Goal: Information Seeking & Learning: Check status

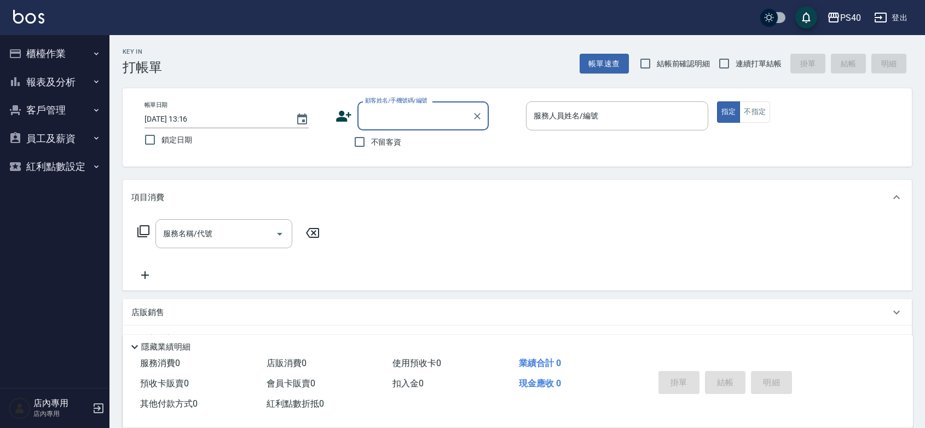
click at [85, 87] on button "報表及分析" at bounding box center [54, 82] width 101 height 28
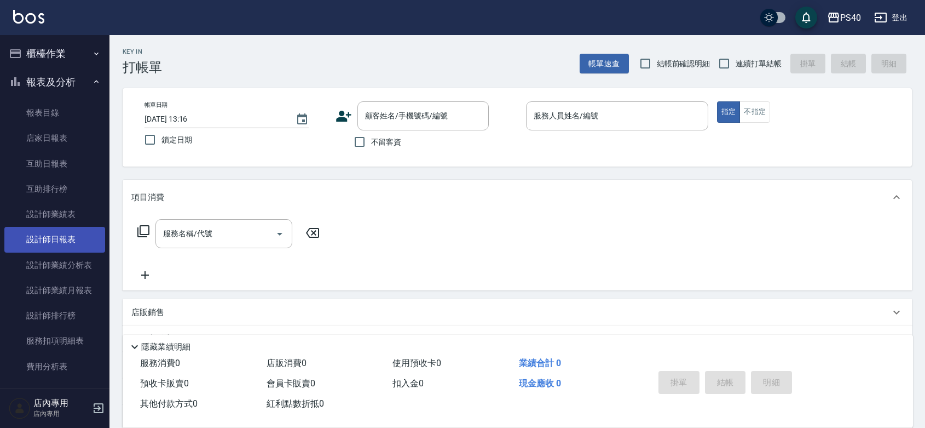
click at [77, 231] on link "設計師日報表" at bounding box center [54, 239] width 101 height 25
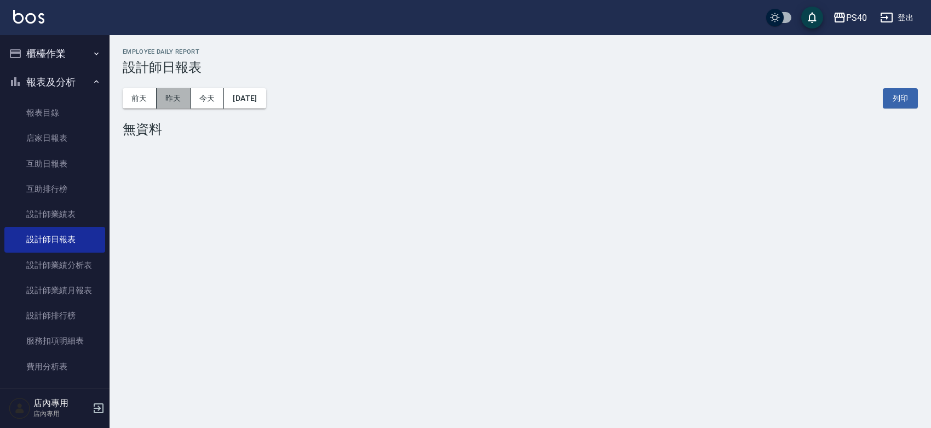
click at [168, 102] on button "昨天" at bounding box center [174, 98] width 34 height 20
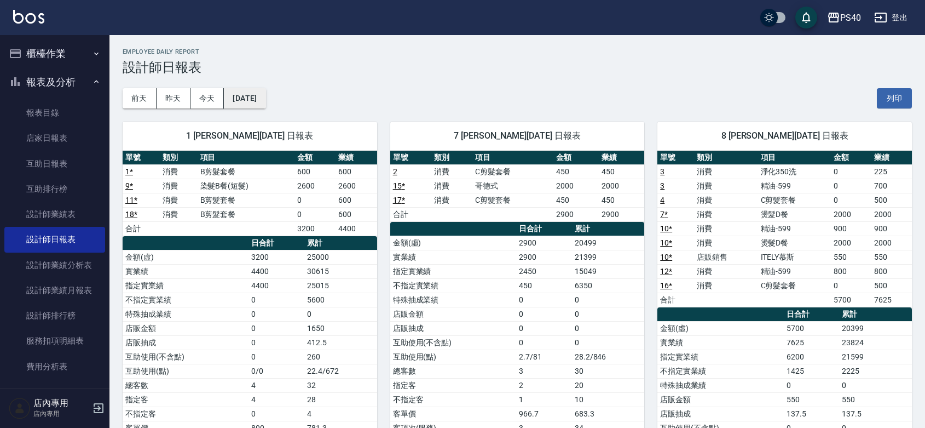
click at [236, 96] on button "[DATE]" at bounding box center [245, 98] width 42 height 20
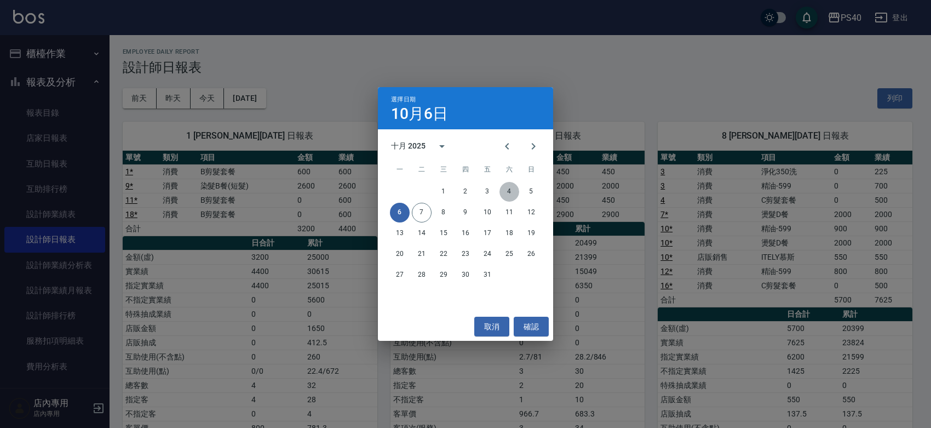
click at [512, 192] on button "4" at bounding box center [509, 192] width 20 height 20
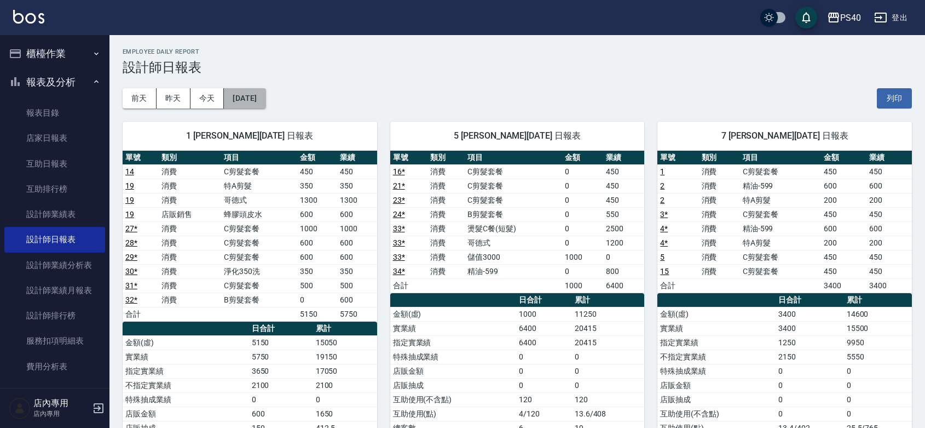
click at [242, 99] on button "[DATE]" at bounding box center [245, 98] width 42 height 20
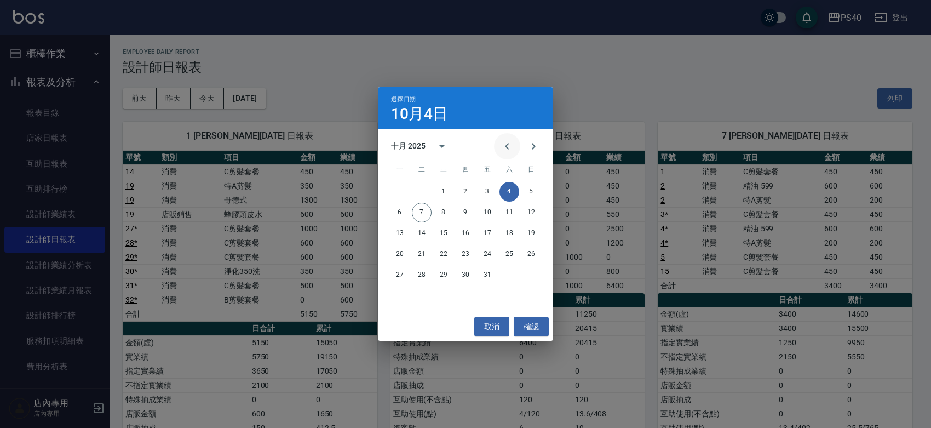
click at [505, 149] on icon "Previous month" at bounding box center [507, 146] width 4 height 7
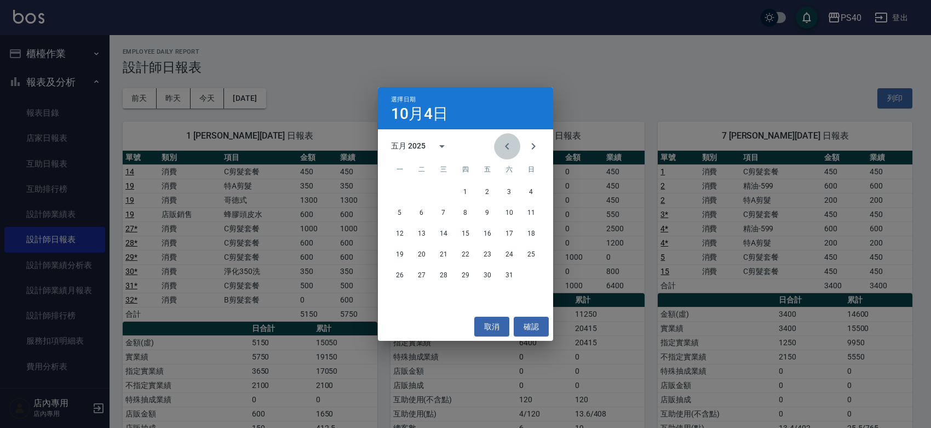
click at [503, 146] on icon "Previous month" at bounding box center [506, 146] width 13 height 13
click at [527, 143] on icon "Next month" at bounding box center [533, 146] width 13 height 13
click at [425, 272] on button "25" at bounding box center [422, 275] width 20 height 20
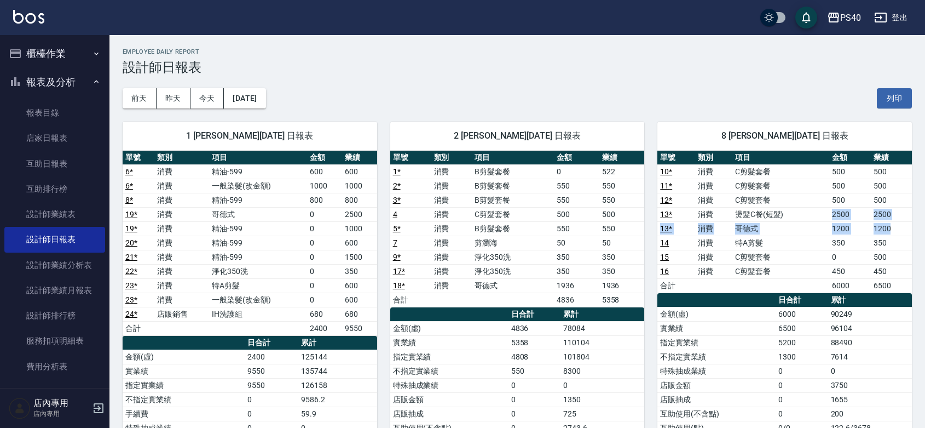
drag, startPoint x: 894, startPoint y: 230, endPoint x: 834, endPoint y: 219, distance: 61.2
click at [834, 219] on tbody "10 * 消費 C剪髮套餐 500 500 11 * 消費 C剪髮套餐 500 500 12 * 消費 C剪髮套餐 500 500 13 * 消費 燙髮C餐(…" at bounding box center [785, 228] width 255 height 128
click at [831, 217] on tr "13 * 消費 燙髮C餐(短髮) 2500 2500" at bounding box center [785, 214] width 255 height 14
click at [53, 18] on div "PS40 登出" at bounding box center [462, 17] width 925 height 35
click at [34, 20] on img at bounding box center [28, 17] width 31 height 14
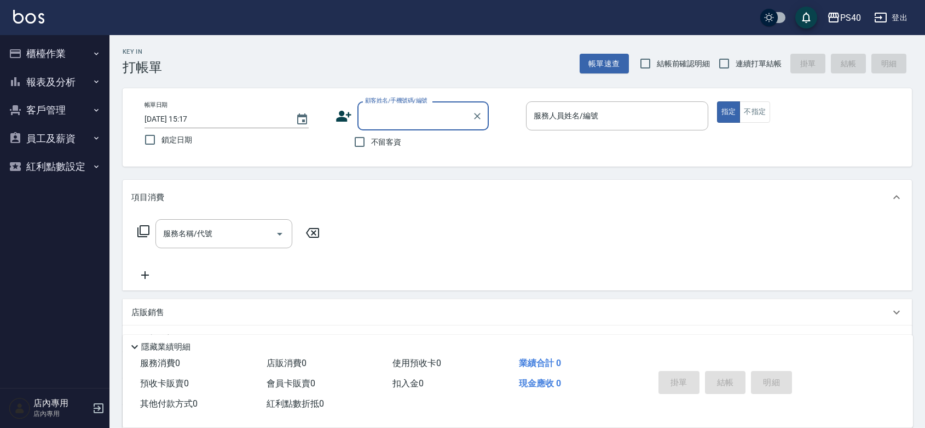
click at [42, 77] on button "報表及分析" at bounding box center [54, 82] width 101 height 28
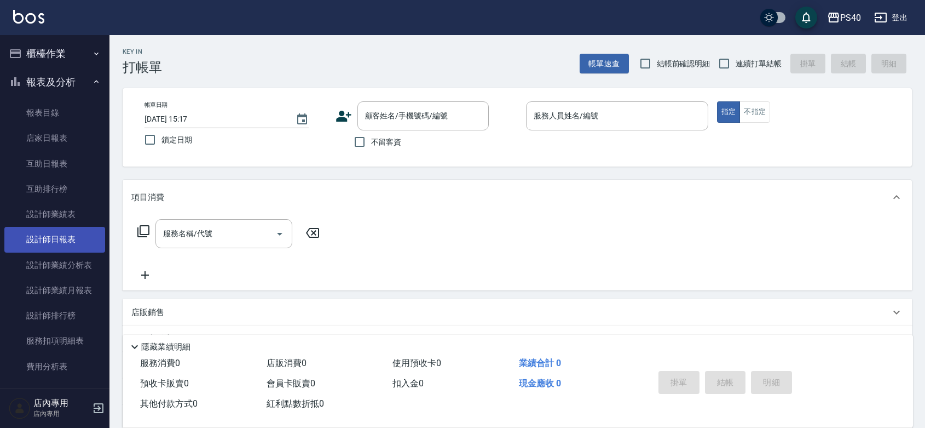
click at [93, 239] on link "設計師日報表" at bounding box center [54, 239] width 101 height 25
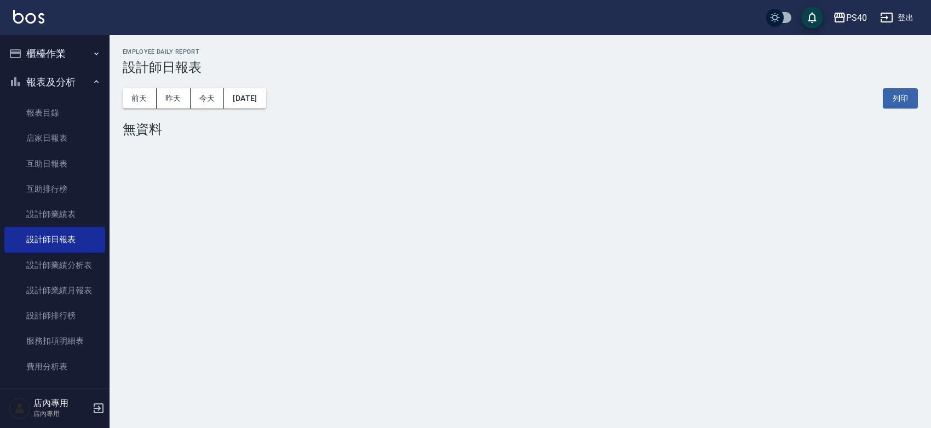
click at [257, 108] on div "[DATE] [DATE] [DATE] [DATE] 列印" at bounding box center [520, 98] width 795 height 47
click at [278, 108] on div "[DATE] [DATE] [DATE] [DATE] 列印" at bounding box center [520, 98] width 795 height 47
click at [266, 102] on button "[DATE]" at bounding box center [245, 98] width 42 height 20
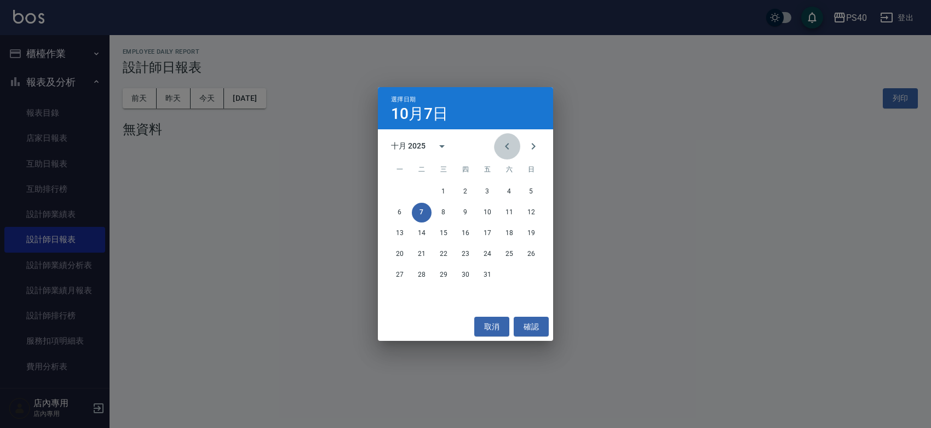
click at [505, 149] on icon "Previous month" at bounding box center [507, 146] width 4 height 7
click at [425, 193] on button "2" at bounding box center [422, 192] width 20 height 20
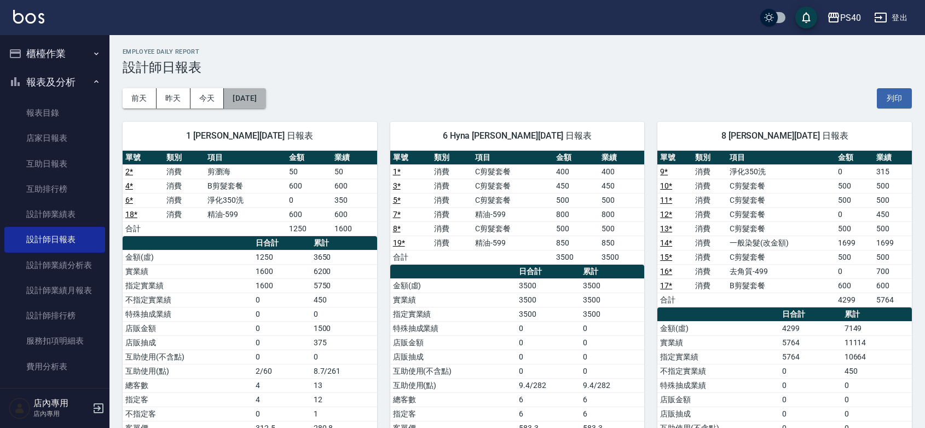
click at [266, 93] on button "[DATE]" at bounding box center [245, 98] width 42 height 20
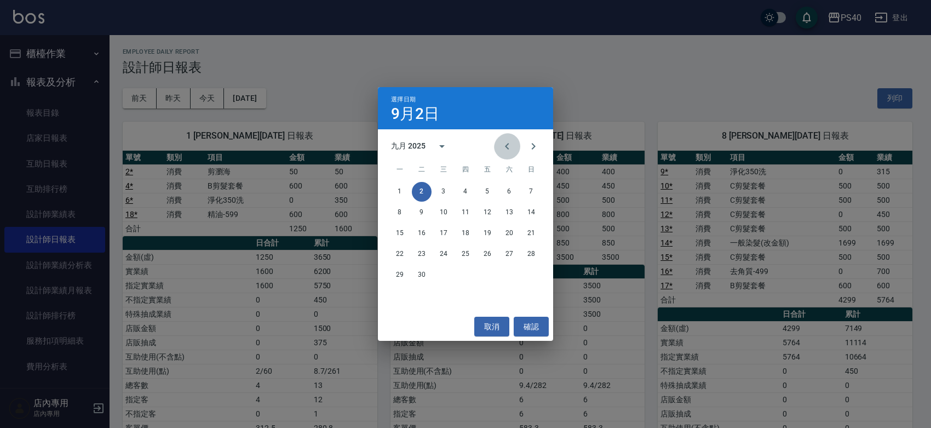
click at [505, 149] on icon "Previous month" at bounding box center [506, 146] width 13 height 13
click at [488, 193] on button "1" at bounding box center [487, 192] width 20 height 20
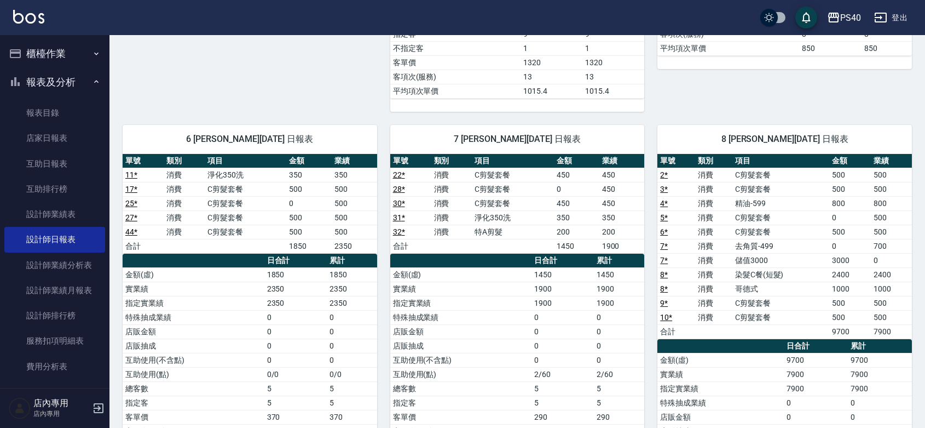
scroll to position [479, 0]
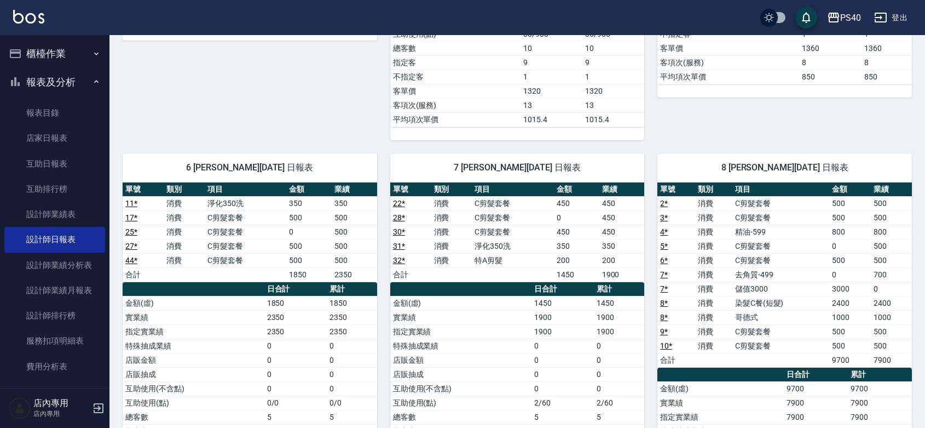
drag, startPoint x: 896, startPoint y: 299, endPoint x: 879, endPoint y: 291, distance: 19.1
click at [879, 291] on td "0" at bounding box center [891, 288] width 41 height 14
drag, startPoint x: 883, startPoint y: 291, endPoint x: 852, endPoint y: 284, distance: 31.6
click at [852, 284] on tbody "2 * 消費 C剪髮套餐 500 500 3 * 消費 C剪髮套餐 500 500 4 * 消費 精油-599 800 800 5 * 消費 C剪髮套餐 0 …" at bounding box center [785, 281] width 255 height 171
click at [852, 281] on td "0" at bounding box center [850, 274] width 41 height 14
